Goal: Navigation & Orientation: Find specific page/section

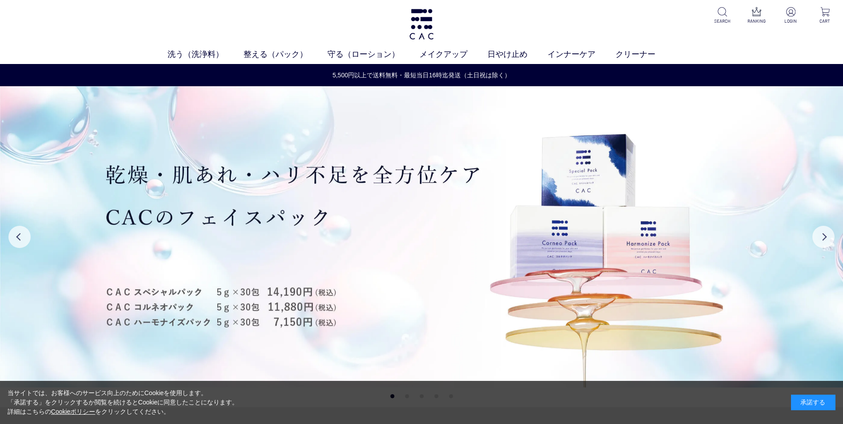
click at [825, 398] on div "承諾する" at bounding box center [813, 403] width 44 height 16
